Goal: Information Seeking & Learning: Learn about a topic

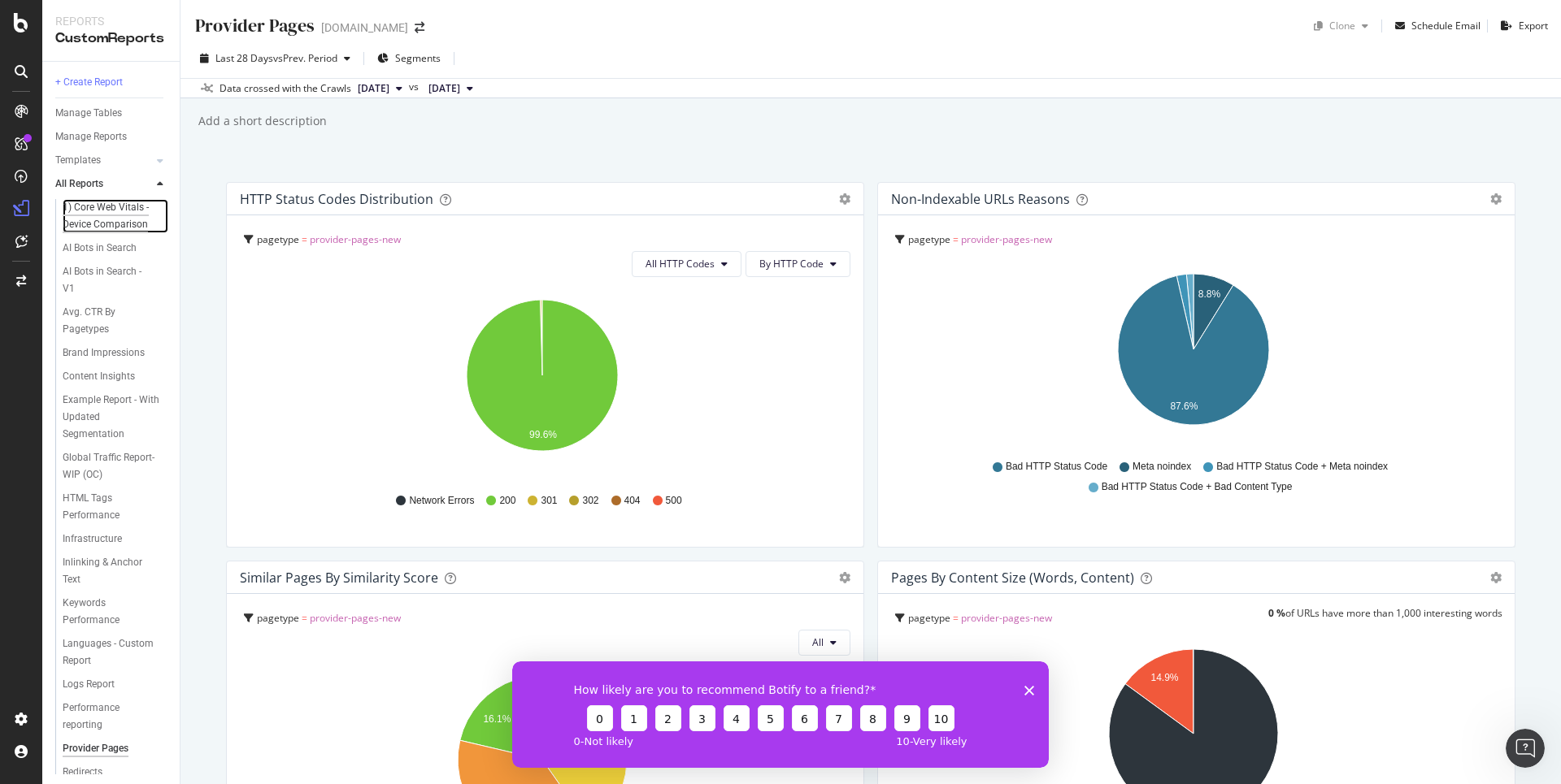
click at [103, 222] on div "1) Core Web Vitals - Device Comparison" at bounding box center [111, 216] width 97 height 34
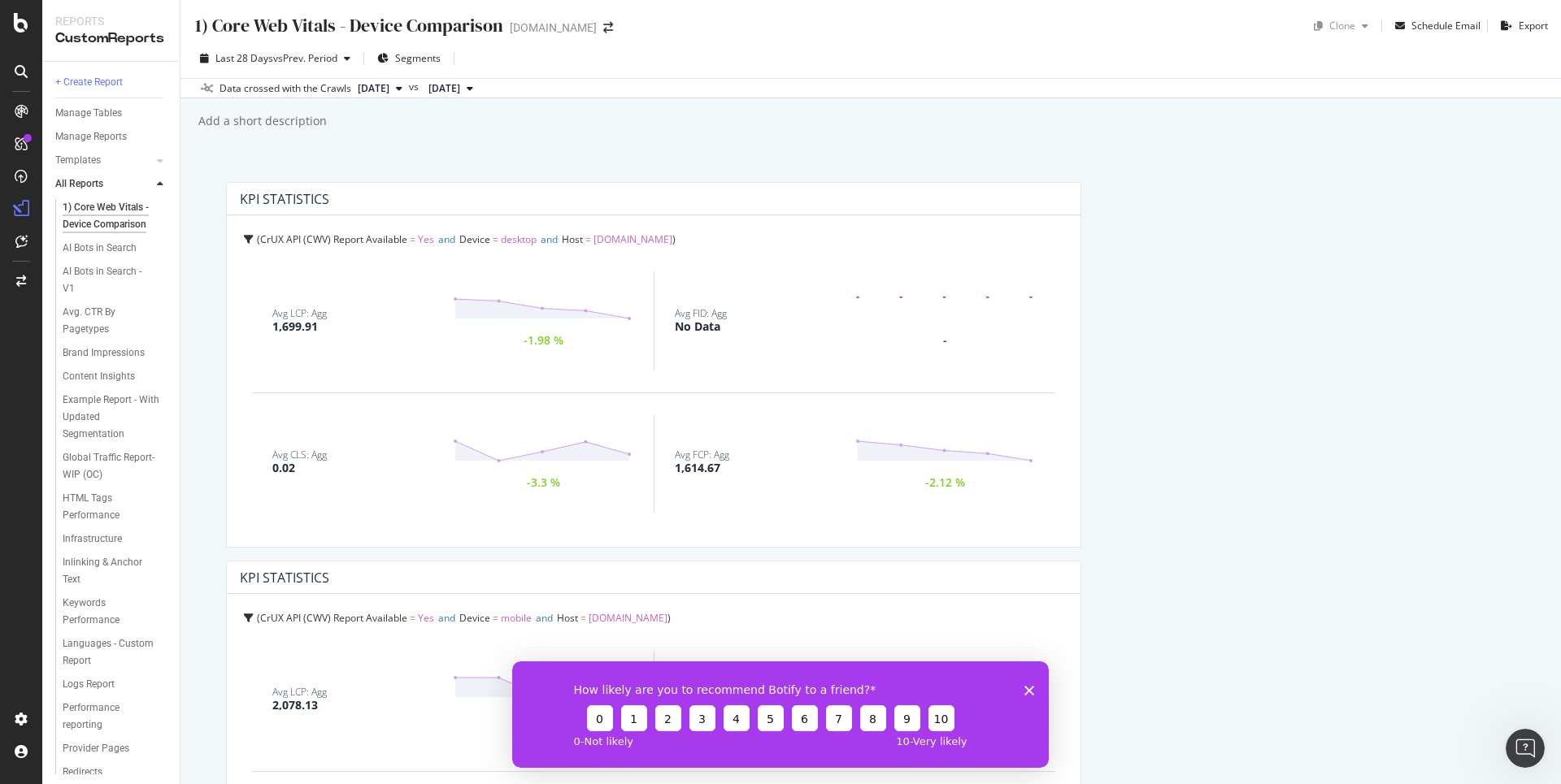
click at [1030, 694] on icon "Close survey" at bounding box center [1029, 689] width 9 height 9
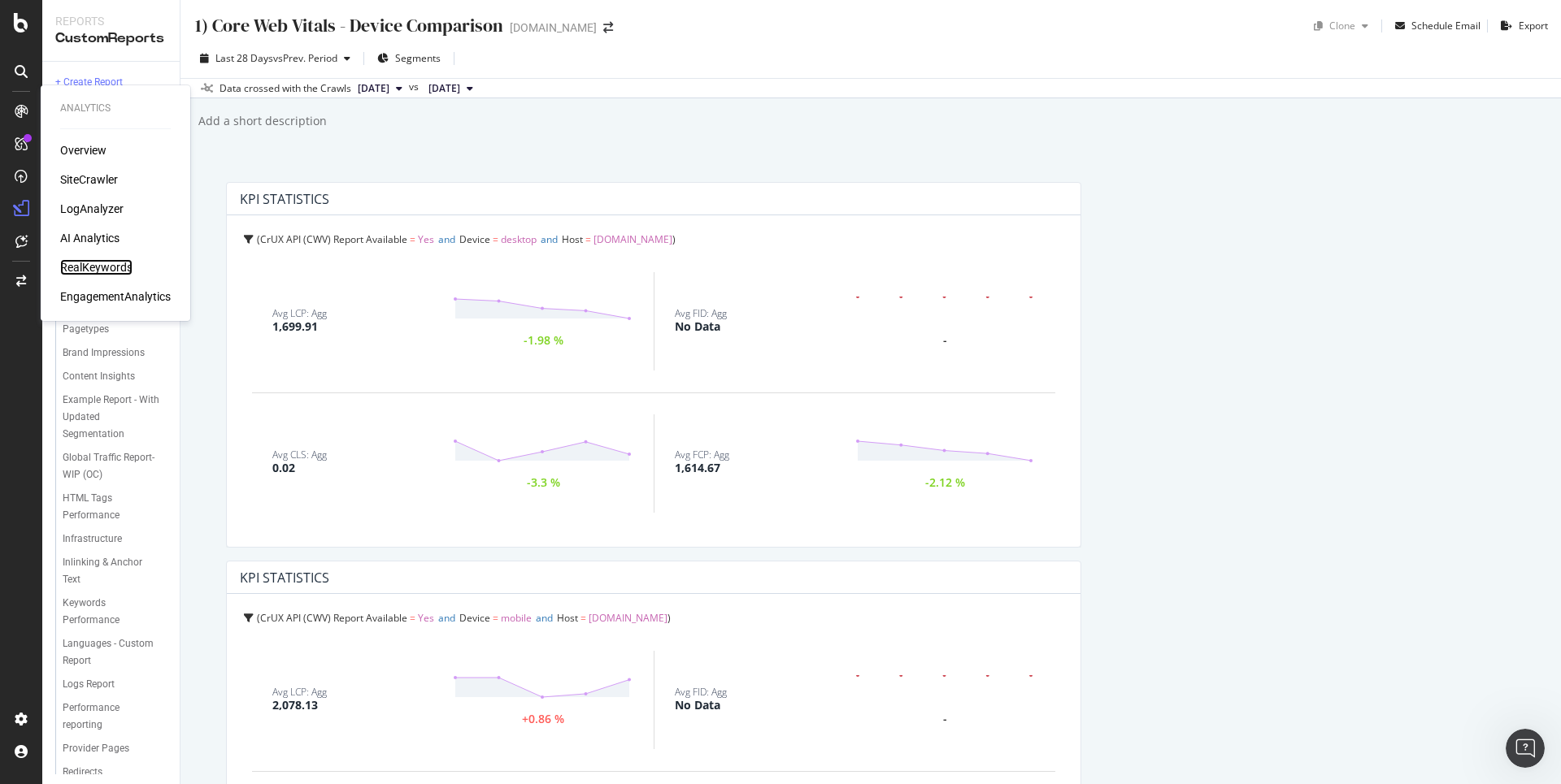
click at [91, 271] on div "RealKeywords" at bounding box center [97, 267] width 72 height 16
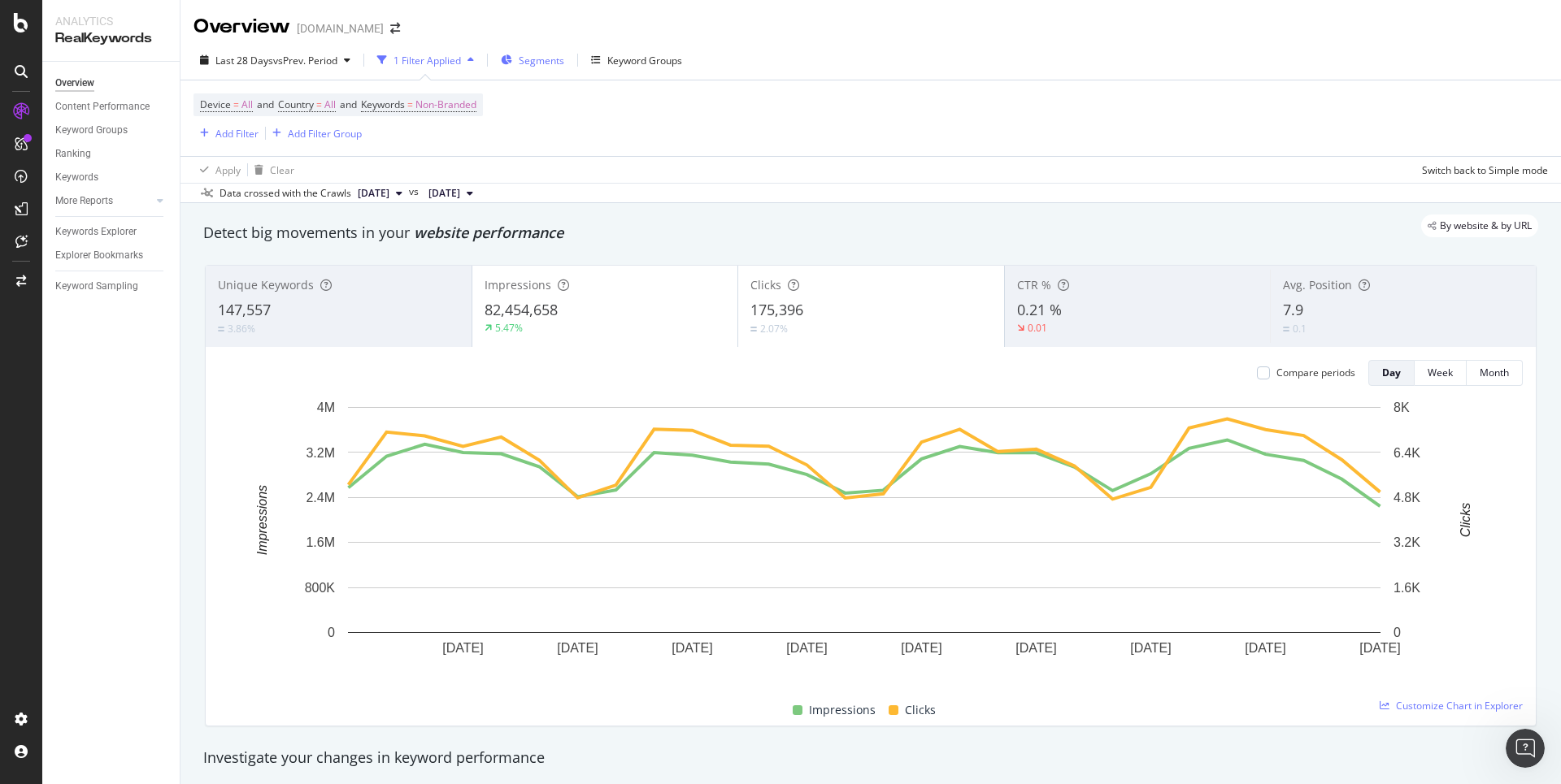
click at [541, 61] on span "Segments" at bounding box center [541, 60] width 46 height 14
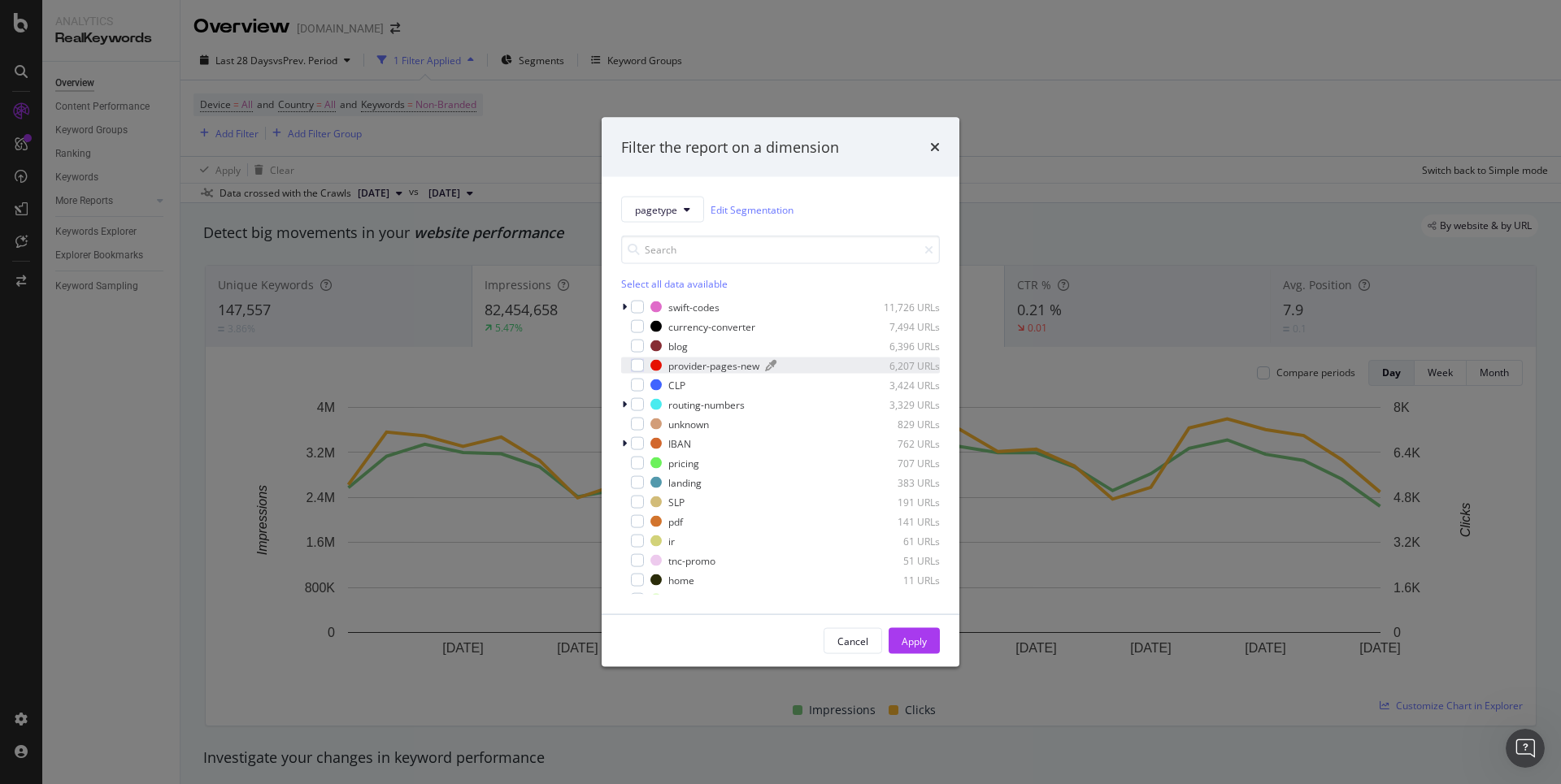
click at [700, 359] on div "provider-pages-new" at bounding box center [714, 365] width 91 height 14
click at [912, 634] on div "Apply" at bounding box center [913, 640] width 25 height 14
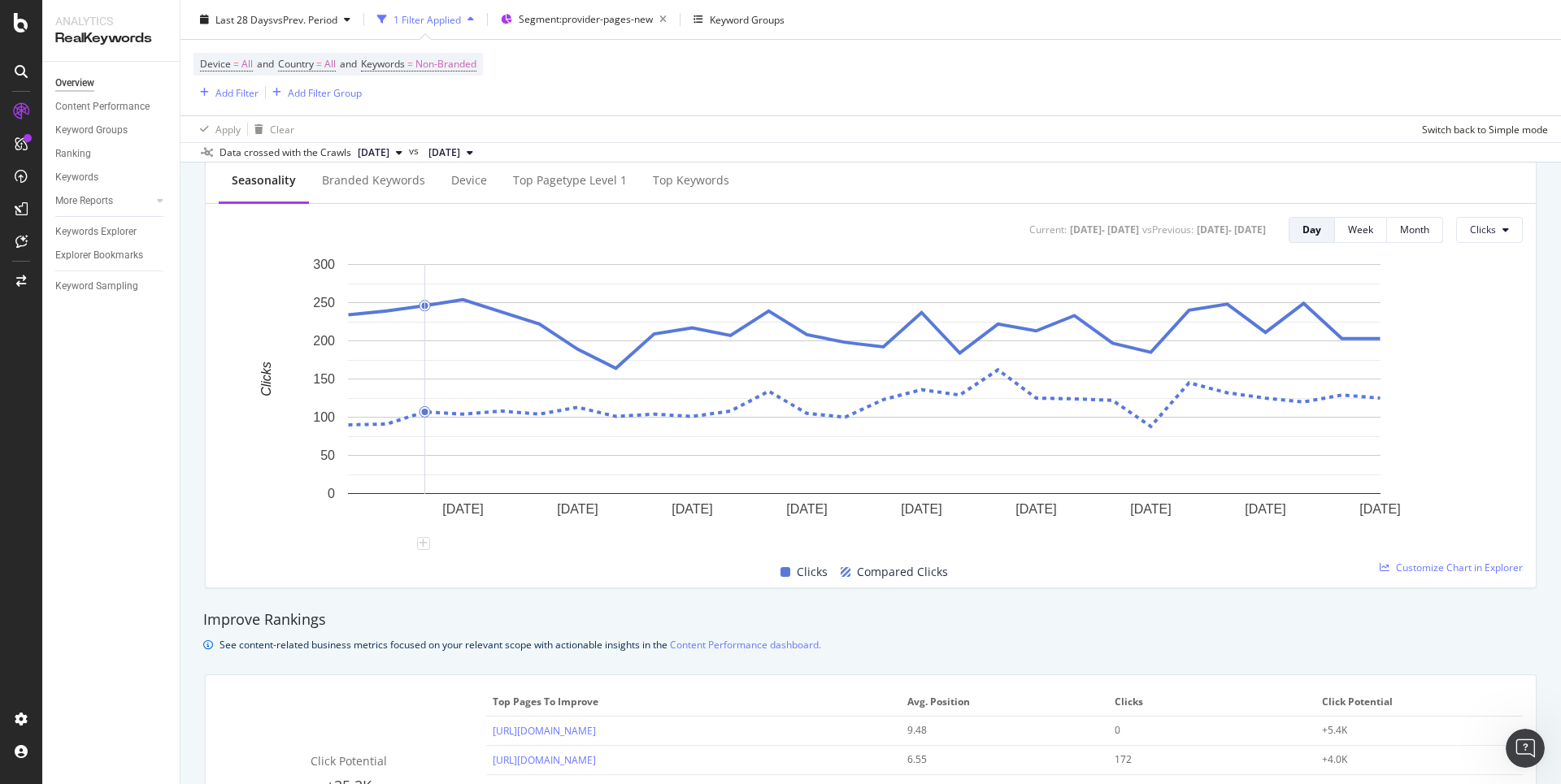
scroll to position [834, 0]
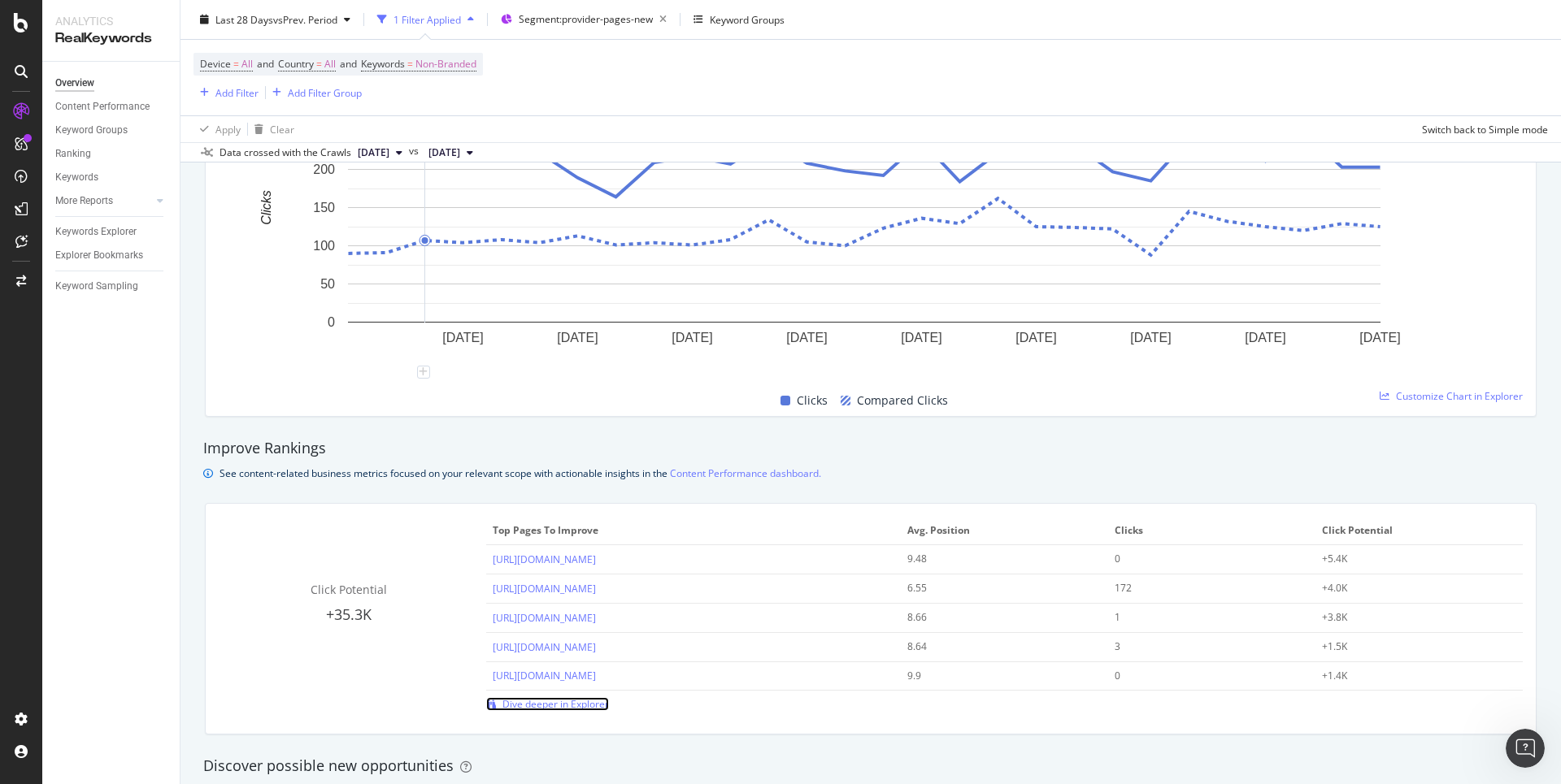
click at [565, 700] on span "Dive deeper in Explorer" at bounding box center [556, 704] width 107 height 14
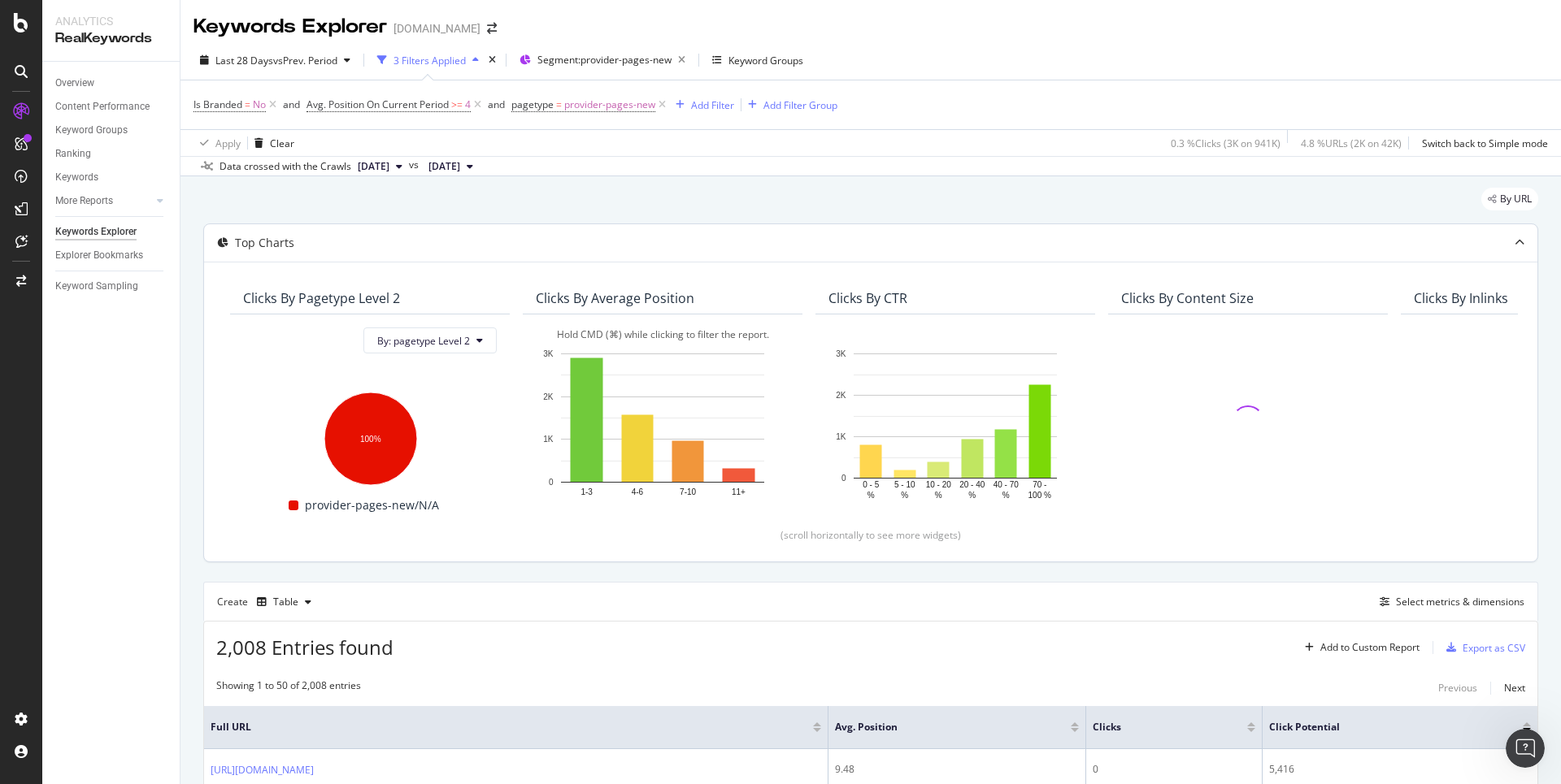
scroll to position [219, 0]
